Goal: Task Accomplishment & Management: Manage account settings

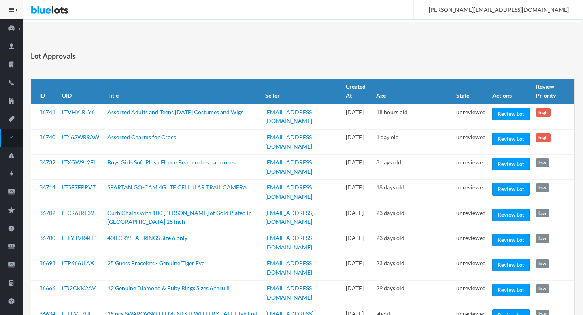
click at [351, 65] on div "Lot Approvals" at bounding box center [303, 56] width 560 height 29
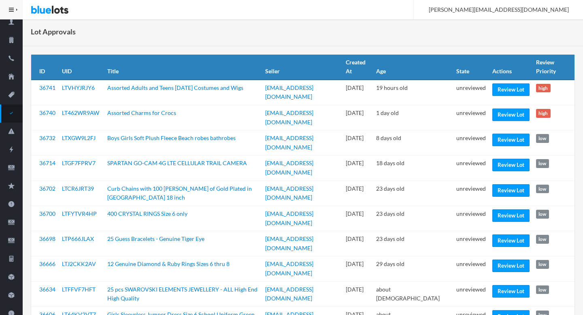
scroll to position [23, 0]
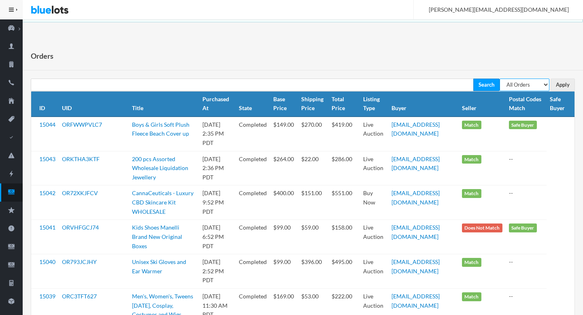
click at [533, 81] on select "All Orders Pending Completed Under review Cancelled" at bounding box center [525, 85] width 50 height 13
select select "pending"
click at [500, 79] on select "All Orders Pending Completed Under review Cancelled" at bounding box center [525, 85] width 50 height 13
click at [569, 84] on input "Apply" at bounding box center [563, 85] width 24 height 13
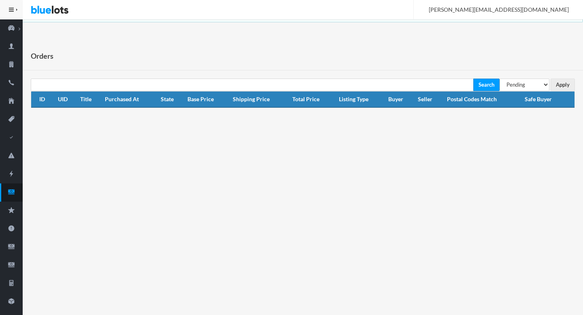
select select "under_review"
click at [500, 79] on select "All Orders Pending Completed Under review Cancelled" at bounding box center [525, 85] width 50 height 13
click at [560, 82] on input "Apply" at bounding box center [563, 85] width 24 height 13
click at [11, 197] on link "Orders" at bounding box center [11, 192] width 23 height 18
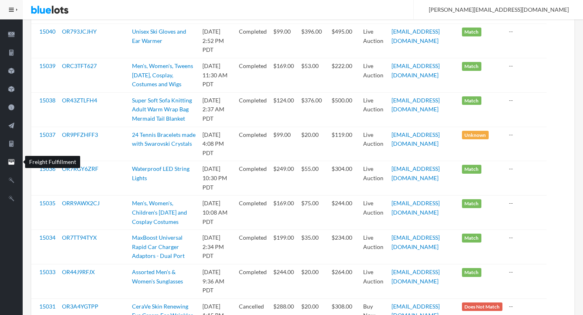
click at [11, 156] on link "Freight Fulfillment" at bounding box center [11, 162] width 23 height 18
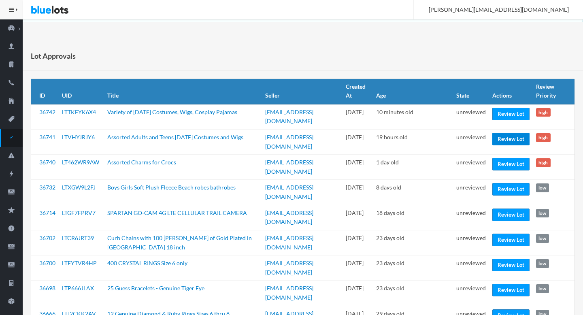
scroll to position [23, 0]
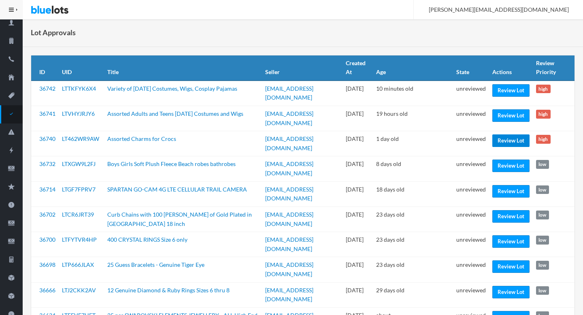
click at [509, 139] on link "Review Lot" at bounding box center [510, 140] width 37 height 13
click at [510, 118] on link "Review Lot" at bounding box center [510, 115] width 37 height 13
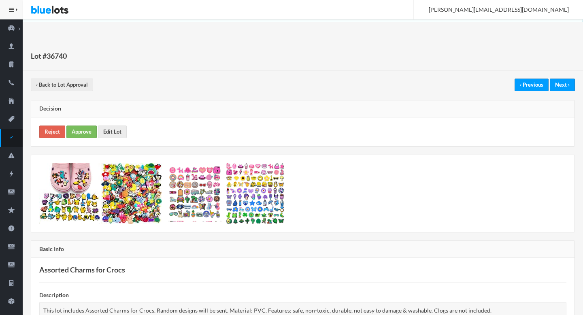
click at [81, 121] on div "Reject Approve Edit Lot" at bounding box center [302, 131] width 543 height 29
click at [82, 128] on link "Approve" at bounding box center [81, 132] width 30 height 13
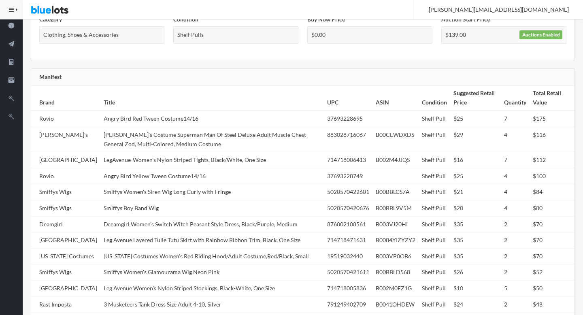
scroll to position [467, 0]
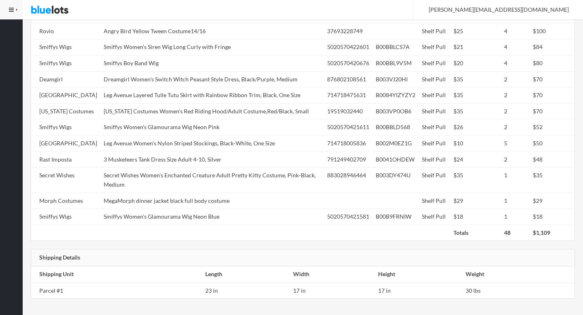
click at [211, 145] on td "Leg Avenue Women's Nylon Striped Stockings, Black-White, One Size" at bounding box center [212, 144] width 224 height 16
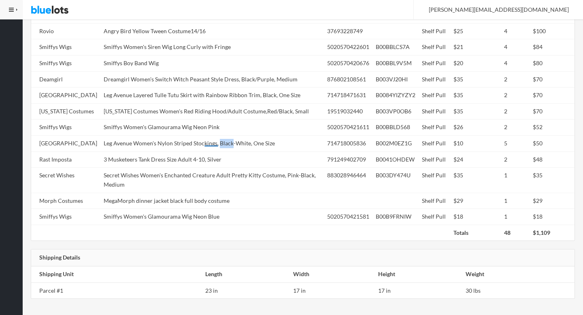
click at [211, 145] on td "Leg Avenue Women's Nylon Striped Stockings, Black-White, One Size" at bounding box center [212, 144] width 224 height 16
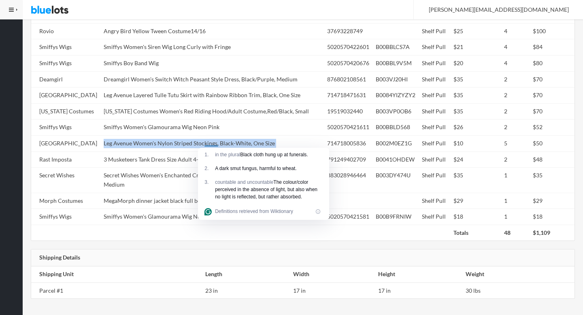
copy tr "Leg Avenue Women's Nylon Striped Stockings, Black-White, One Size"
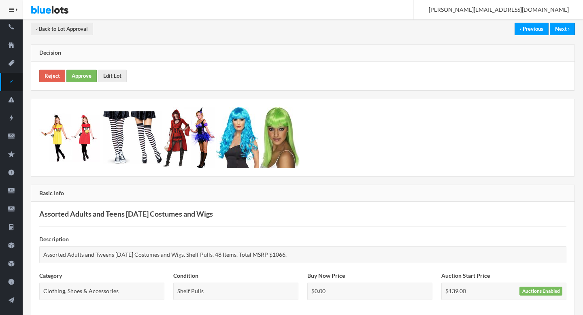
scroll to position [0, 0]
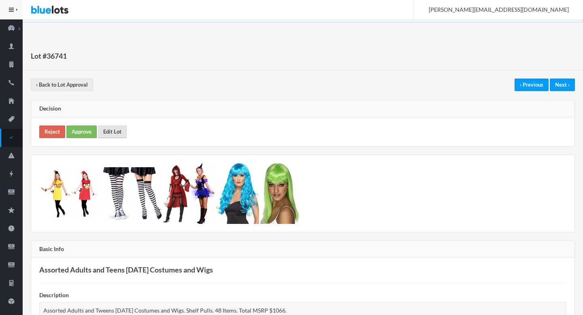
click at [104, 127] on link "Edit Lot" at bounding box center [112, 132] width 29 height 13
click at [76, 133] on link "Approve" at bounding box center [81, 132] width 30 height 13
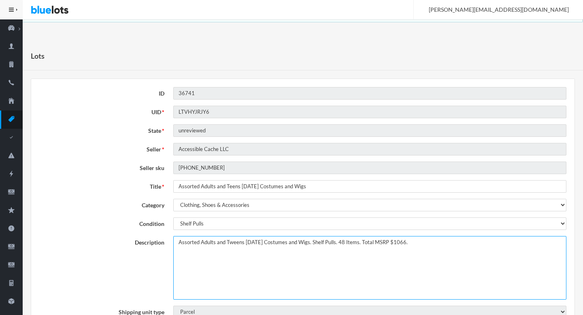
click at [181, 243] on textarea "Assorted Adults and Tweens Halloween Costumes and Wigs. Shelf Pulls. 48 Items. …" at bounding box center [369, 268] width 393 height 64
click at [409, 243] on textarea "Assorted Adults and Tweens Halloween Costumes and Wigs. Shelf Pulls. 48 Items. …" at bounding box center [369, 268] width 393 height 64
drag, startPoint x: 409, startPoint y: 243, endPoint x: 556, endPoint y: 245, distance: 147.4
click at [556, 245] on textarea "Assorted Adults and Tweens Halloween Costumes and Wigs. Shelf Pulls. 48 Items. …" at bounding box center [369, 268] width 393 height 64
type textarea "This lot includes Assorted Adults and Tweens Halloween Costumes and Wigs. Shelf…"
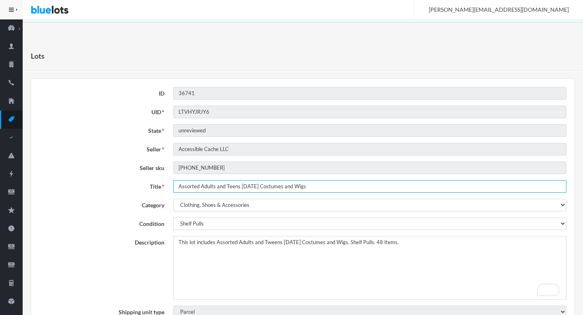
click at [276, 187] on input "Assorted Adults and Teens Halloween Costumes and Wigs" at bounding box center [369, 186] width 393 height 13
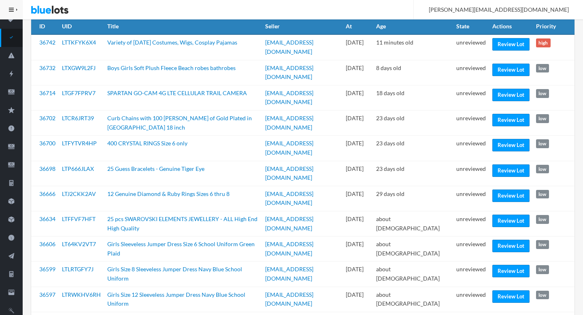
scroll to position [104, 0]
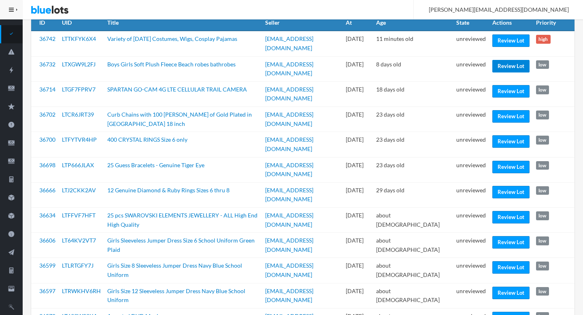
click at [503, 63] on link "Review Lot" at bounding box center [510, 66] width 37 height 13
click at [498, 91] on link "Review Lot" at bounding box center [510, 91] width 37 height 13
click at [496, 135] on link "Review Lot" at bounding box center [510, 141] width 37 height 13
click at [497, 186] on link "Review Lot" at bounding box center [510, 192] width 37 height 13
click at [499, 211] on link "Review Lot" at bounding box center [510, 217] width 37 height 13
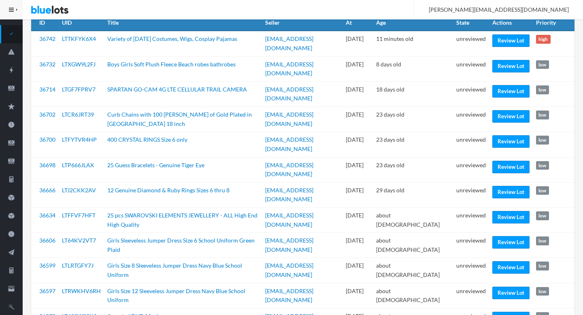
click at [469, 258] on td "unreviewed" at bounding box center [471, 270] width 36 height 25
click at [513, 236] on link "Review Lot" at bounding box center [510, 242] width 37 height 13
click at [505, 287] on link "Review Lot" at bounding box center [510, 293] width 37 height 13
click at [512, 261] on link "Review Lot" at bounding box center [510, 267] width 37 height 13
click at [476, 283] on td "unreviewed" at bounding box center [471, 295] width 36 height 25
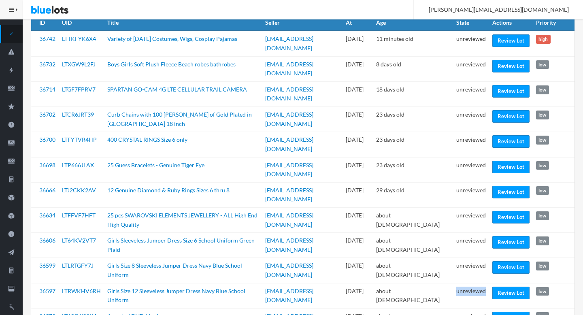
click at [476, 283] on td "unreviewed" at bounding box center [471, 295] width 36 height 25
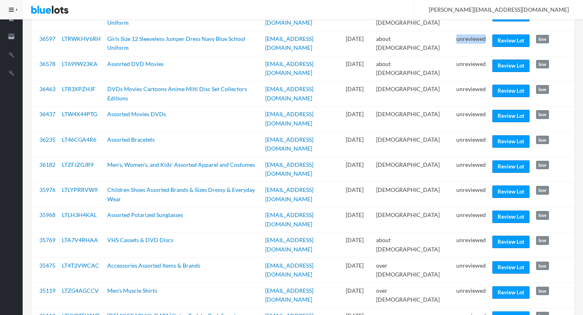
scroll to position [359, 0]
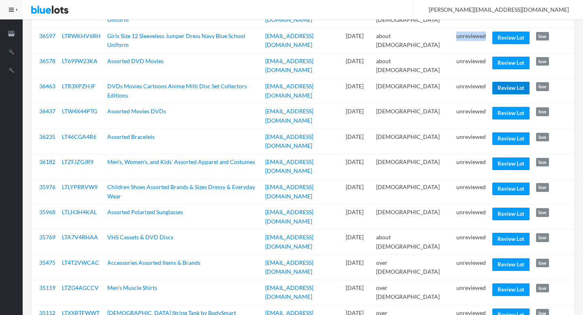
click at [511, 82] on link "Review Lot" at bounding box center [510, 88] width 37 height 13
click at [504, 132] on link "Review Lot" at bounding box center [510, 138] width 37 height 13
click at [505, 158] on link "Review Lot" at bounding box center [510, 164] width 37 height 13
click at [509, 208] on link "Review Lot" at bounding box center [510, 214] width 37 height 13
click at [512, 283] on link "Review Lot" at bounding box center [510, 289] width 37 height 13
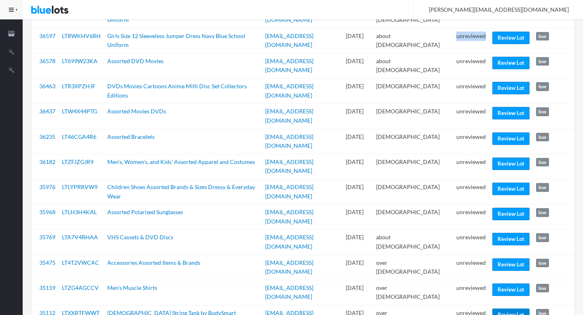
click at [511, 309] on link "Review Lot" at bounding box center [510, 315] width 37 height 13
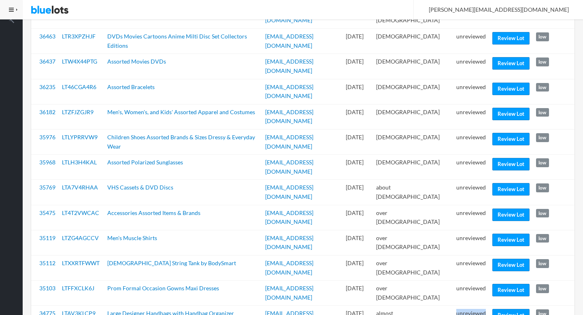
scroll to position [436, 0]
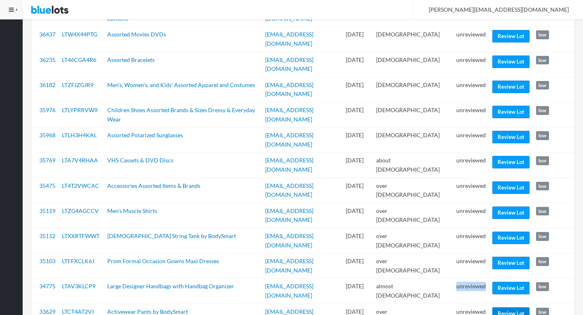
click at [503, 307] on link "Review Lot" at bounding box center [510, 313] width 37 height 13
click at [518, 307] on link "Review Lot" at bounding box center [510, 313] width 37 height 13
click at [503, 307] on link "Review Lot" at bounding box center [510, 313] width 37 height 13
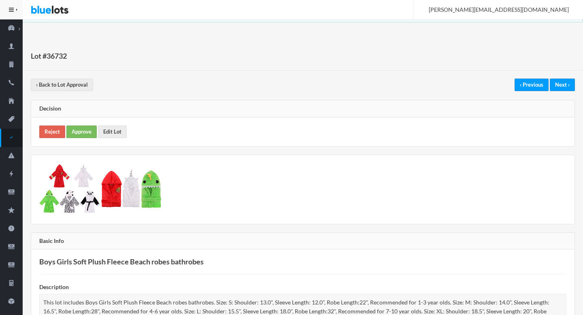
click at [72, 121] on div "Reject Approve Edit Lot" at bounding box center [302, 131] width 543 height 29
click at [73, 128] on link "Approve" at bounding box center [81, 132] width 30 height 13
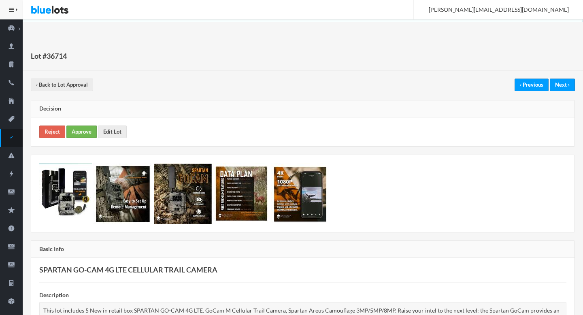
click at [81, 134] on link "Approve" at bounding box center [81, 132] width 30 height 13
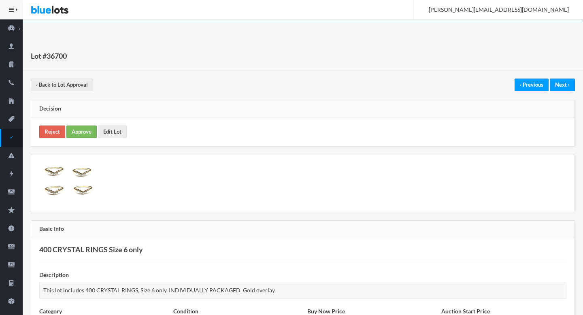
click at [78, 140] on div "Reject Approve Edit Lot" at bounding box center [302, 131] width 543 height 29
click at [78, 136] on link "Approve" at bounding box center [81, 132] width 30 height 13
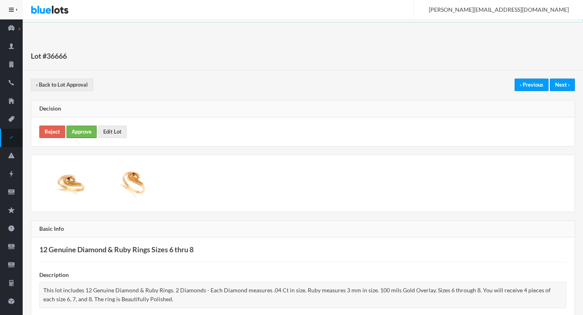
click at [82, 135] on link "Approve" at bounding box center [81, 132] width 30 height 13
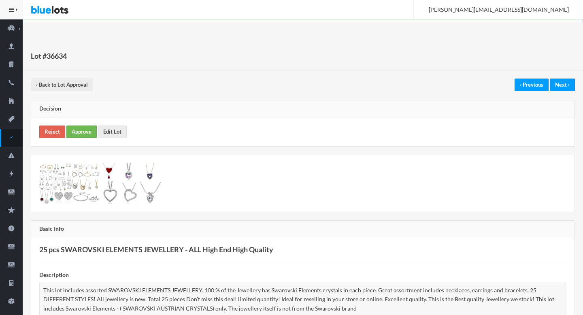
click at [92, 133] on link "Approve" at bounding box center [81, 132] width 30 height 13
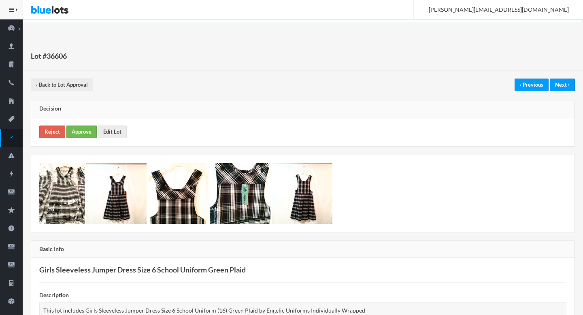
click at [93, 132] on link "Approve" at bounding box center [81, 132] width 30 height 13
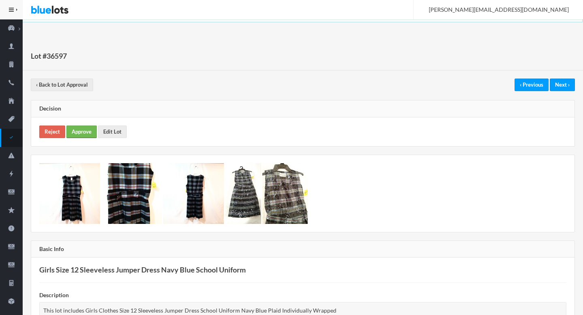
click at [89, 127] on link "Approve" at bounding box center [81, 132] width 30 height 13
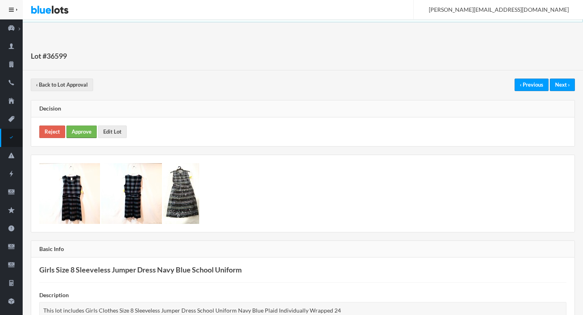
click at [80, 135] on link "Approve" at bounding box center [81, 132] width 30 height 13
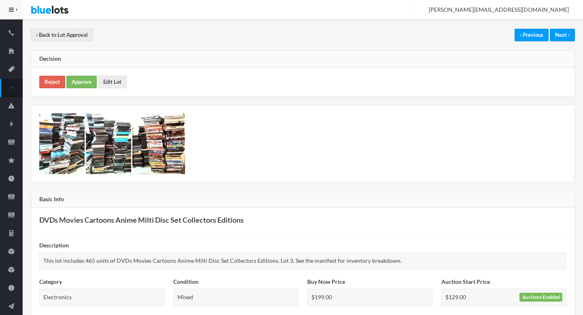
scroll to position [12, 0]
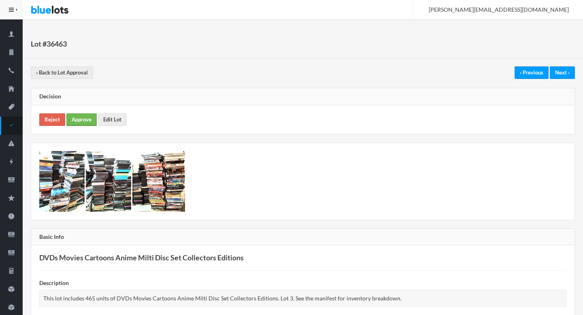
click at [76, 122] on link "Approve" at bounding box center [81, 119] width 30 height 13
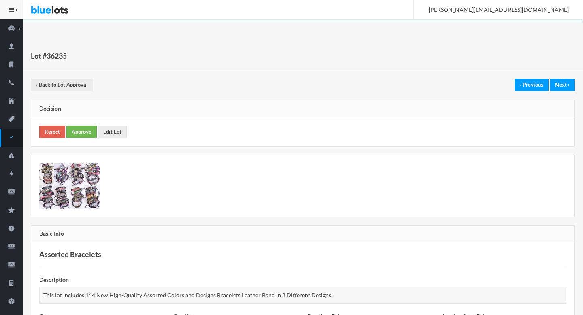
click at [91, 131] on link "Approve" at bounding box center [81, 132] width 30 height 13
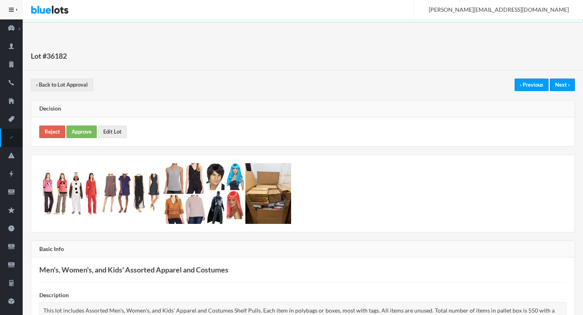
scroll to position [921, 0]
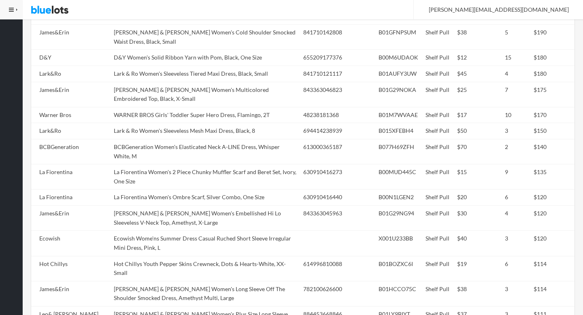
copy tr "Lark & Ro Women's Short Sleeve Eyelet A-Line Dress, Navy, 4"
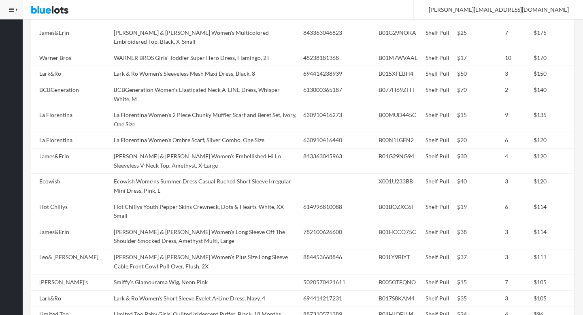
scroll to position [1081, 0]
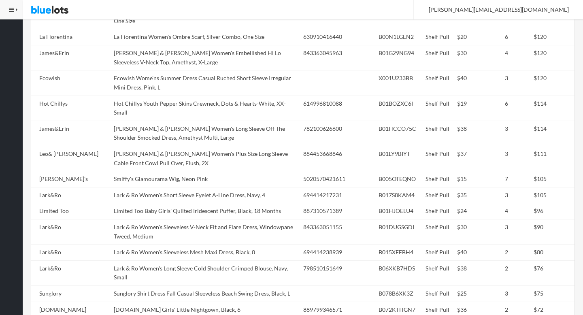
copy tr "PARIS SUNDAY Women's Sleeveless Sateen Mockneck Fit and Flare Dress, Dusty Rose…"
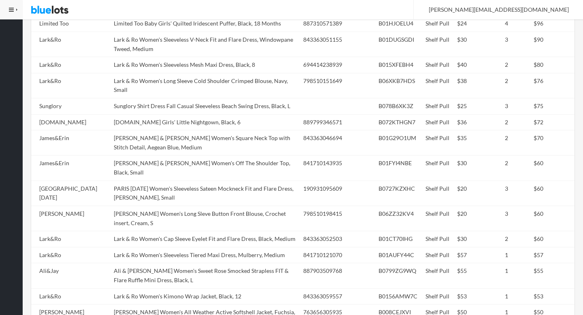
scroll to position [1420, 0]
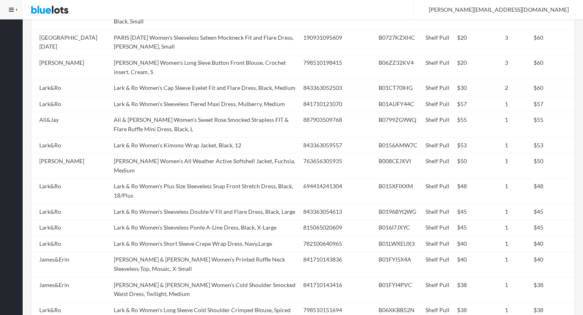
copy tr "James & Erin Women's 3/4 Sleeve Printed Popover Top, Vintage Blush Multi, X-Lar…"
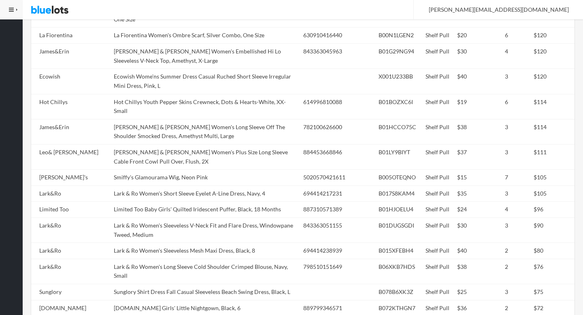
scroll to position [739, 0]
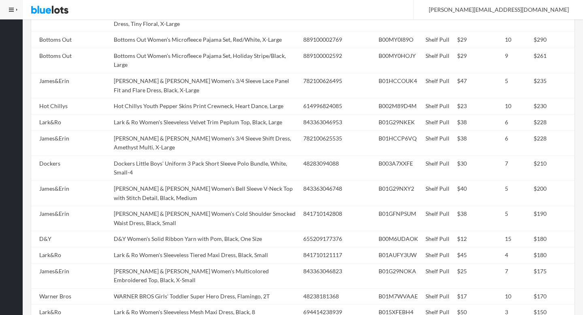
click at [159, 98] on td "Hot Chillys Youth Pepper Skins Print Crewneck, Heart Dance, Large" at bounding box center [206, 106] width 190 height 16
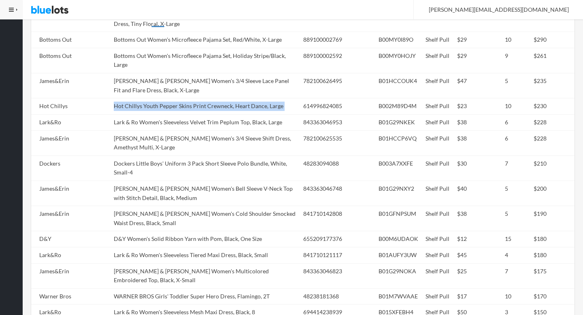
click at [159, 98] on td "Hot Chillys Youth Pepper Skins Print Crewneck, Heart Dance, Large" at bounding box center [206, 106] width 190 height 16
copy tr "Hot Chillys Youth Pepper Skins Print Crewneck, Heart Dance, Large"
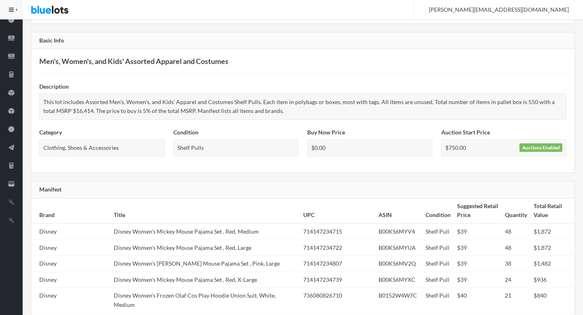
scroll to position [0, 0]
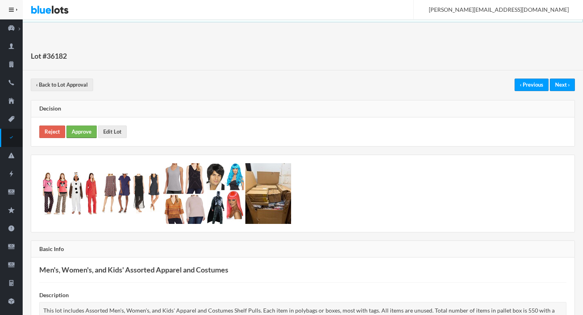
click at [91, 126] on link "Approve" at bounding box center [81, 132] width 30 height 13
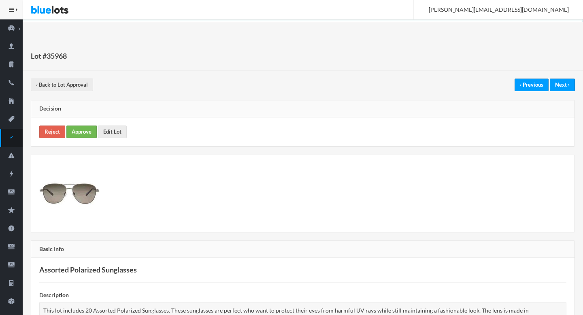
click at [89, 129] on link "Approve" at bounding box center [81, 132] width 30 height 13
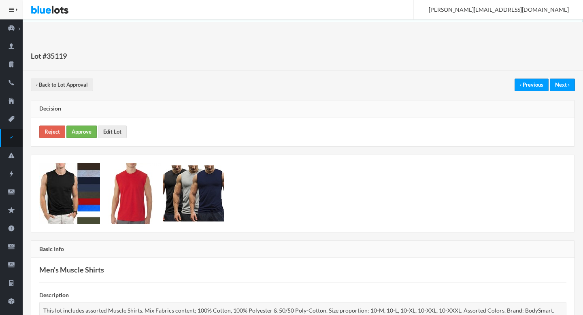
click at [82, 134] on link "Approve" at bounding box center [81, 132] width 30 height 13
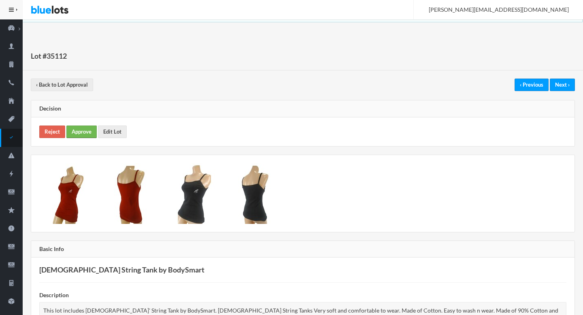
click at [87, 132] on link "Approve" at bounding box center [81, 132] width 30 height 13
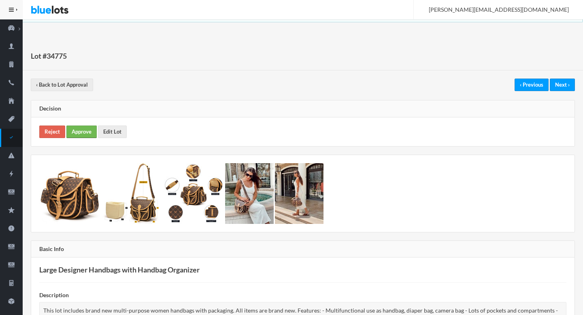
click at [75, 132] on link "Approve" at bounding box center [81, 132] width 30 height 13
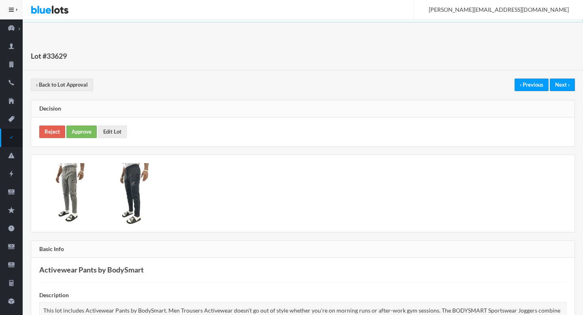
scroll to position [214, 0]
click at [88, 134] on link "Approve" at bounding box center [81, 132] width 30 height 13
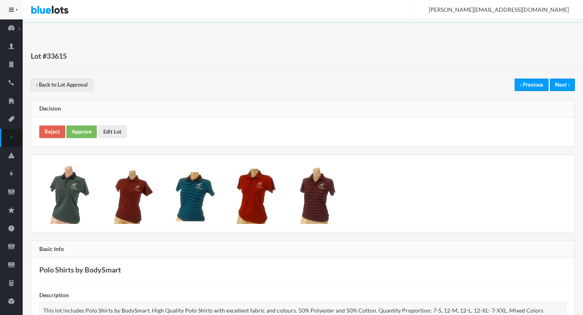
click at [64, 132] on div "Reject Approve Edit Lot" at bounding box center [302, 131] width 543 height 29
click at [78, 132] on link "Approve" at bounding box center [81, 132] width 30 height 13
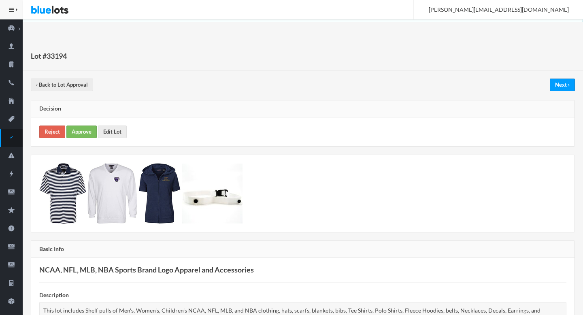
scroll to position [463, 0]
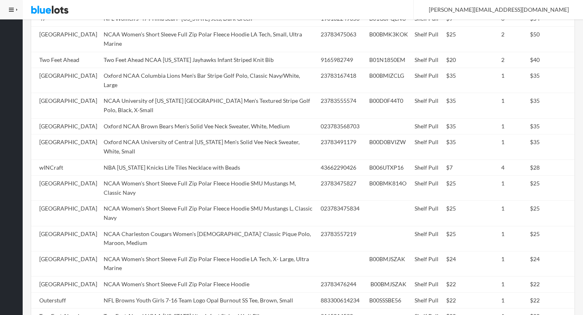
click at [251, 160] on td "NBA [US_STATE] Knicks Life Tiles Necklace with Beads" at bounding box center [208, 168] width 217 height 16
copy tr "NBA [US_STATE] Knicks Life Tiles Necklace with Beads"
click at [251, 159] on td "NBA [US_STATE] Knicks Life Tiles Necklace with Beads" at bounding box center [208, 167] width 217 height 16
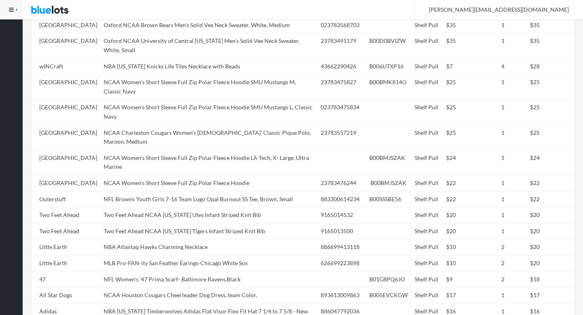
scroll to position [835, 0]
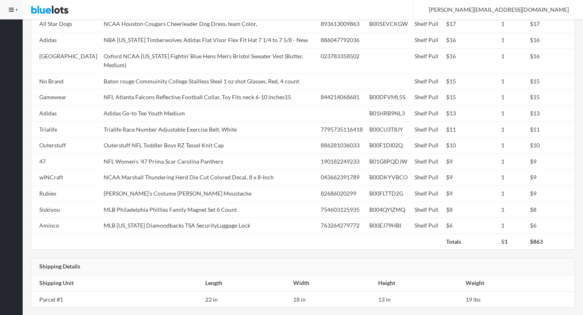
click at [251, 170] on td "NCAA Marshall Thundering Herd Die Cut Colored Decal, 8 x 8-Inch" at bounding box center [208, 178] width 217 height 16
click at [251, 154] on td "NFL Women's '47 Prima Scar Carolina Panthers" at bounding box center [208, 161] width 217 height 16
click at [251, 153] on td "NFL Women's '47 Prima Scar Carolina Panthers" at bounding box center [208, 161] width 217 height 16
copy tr "NFL Women's '47 Prima Scar Carolina Panthers"
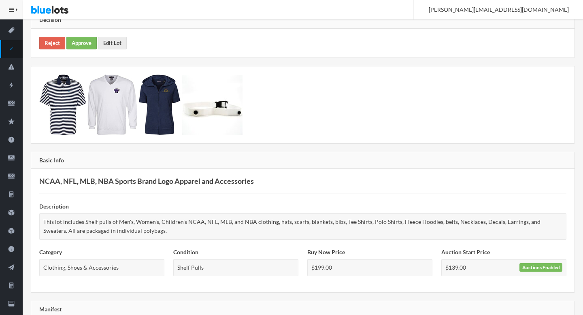
scroll to position [0, 0]
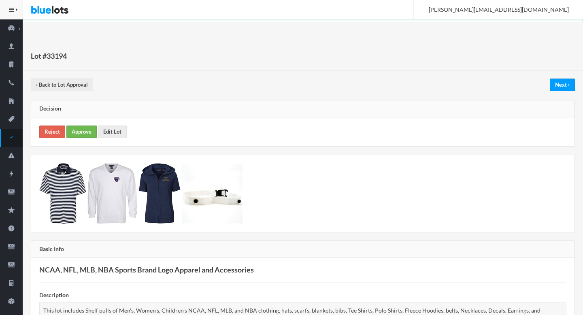
click at [82, 130] on link "Approve" at bounding box center [81, 132] width 30 height 13
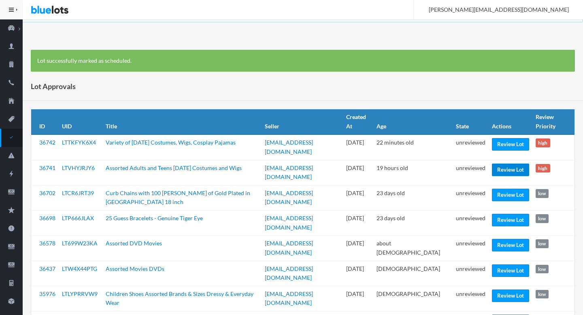
click at [507, 168] on link "Review Lot" at bounding box center [510, 170] width 37 height 13
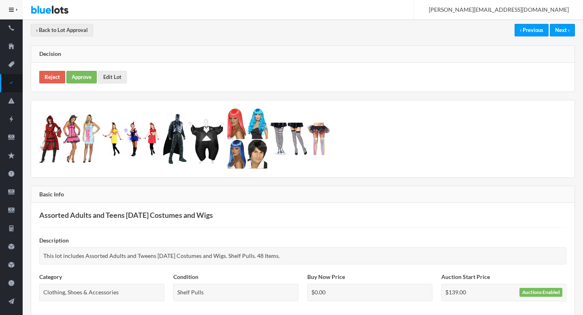
scroll to position [55, 0]
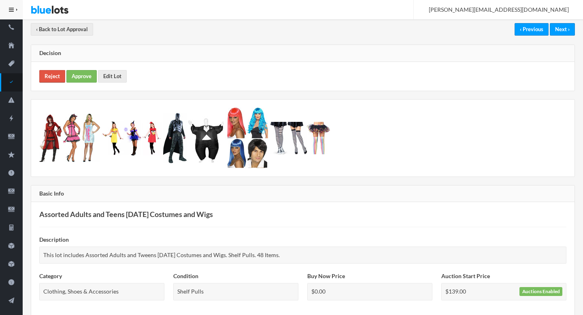
click at [55, 74] on link "Reject" at bounding box center [52, 76] width 26 height 13
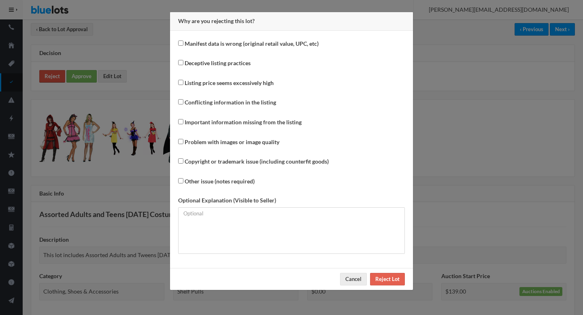
click at [55, 74] on div "Why are you rejecting this lot? Manifest data is wrong (original retail value, …" at bounding box center [291, 157] width 583 height 315
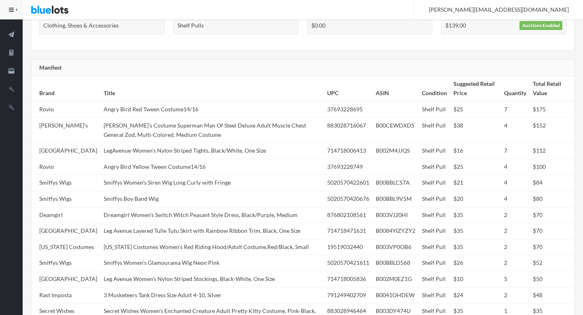
scroll to position [0, 0]
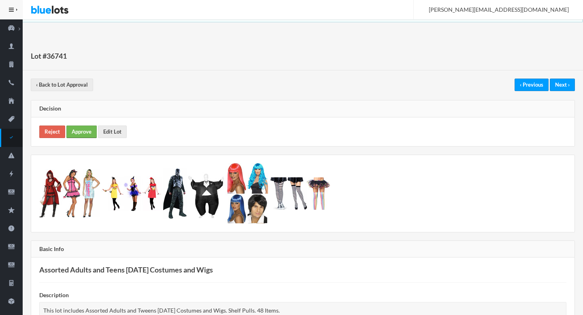
click at [81, 130] on link "Approve" at bounding box center [81, 132] width 30 height 13
